Goal: Unclear: Unclear

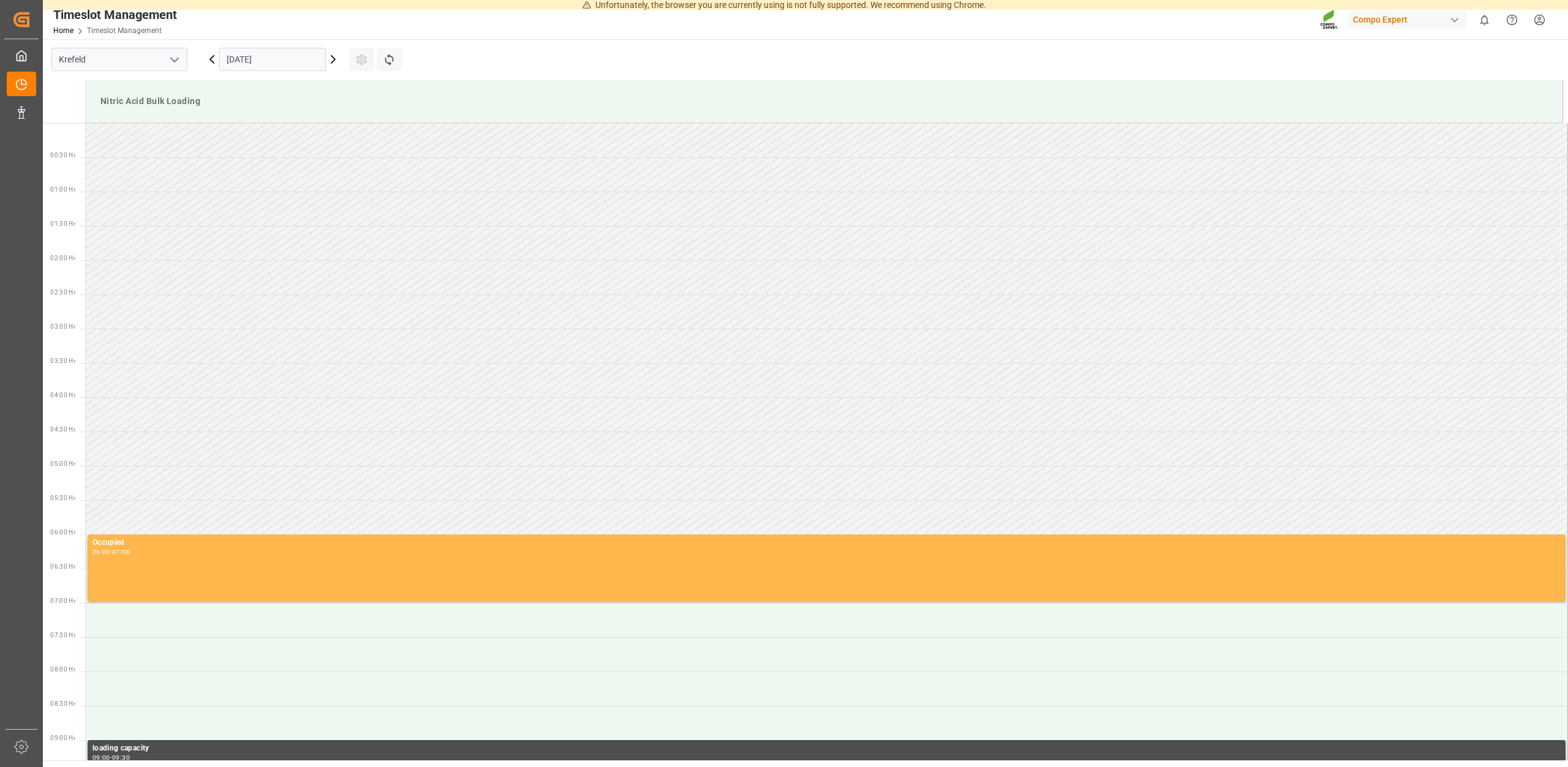
scroll to position [883, 0]
